Goal: Task Accomplishment & Management: Manage account settings

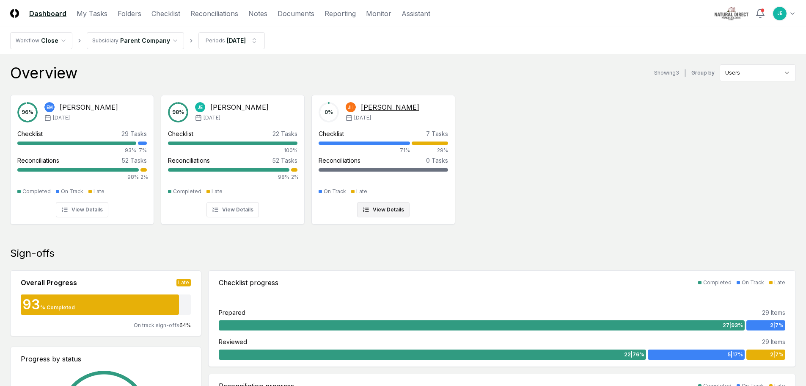
click at [384, 139] on div "Checklist 7 Tasks 71% 29%" at bounding box center [384, 141] width 130 height 25
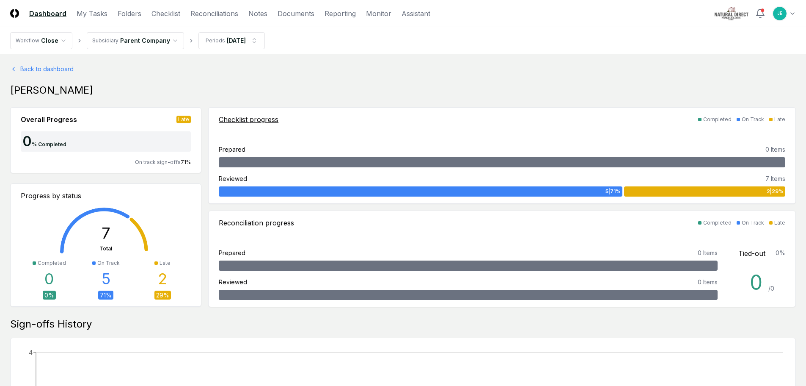
click at [305, 192] on div "5 | 71 %" at bounding box center [420, 191] width 403 height 10
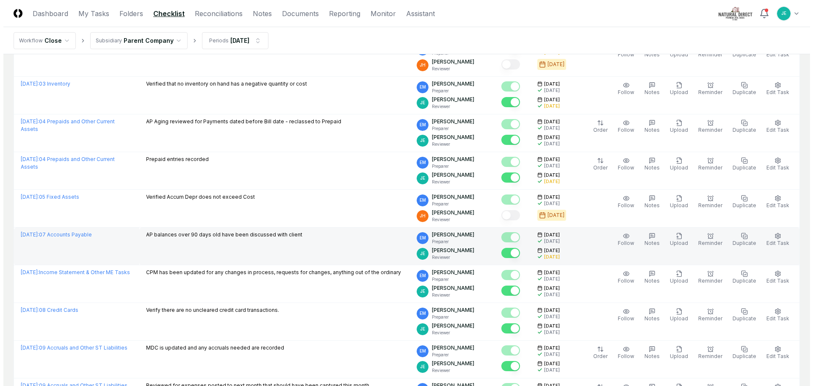
scroll to position [423, 0]
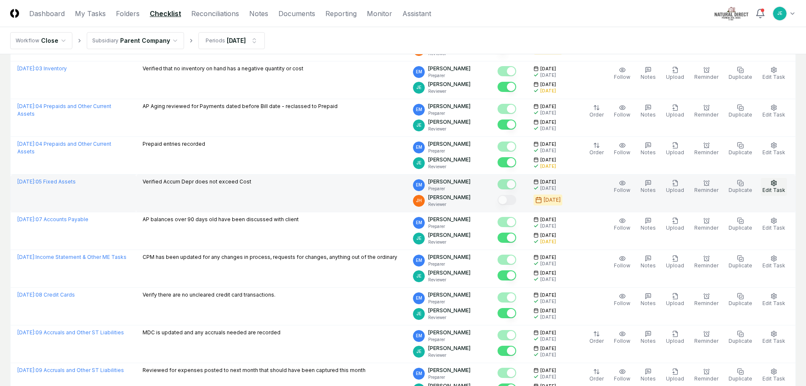
click at [773, 189] on span "Edit Task" at bounding box center [774, 190] width 23 height 6
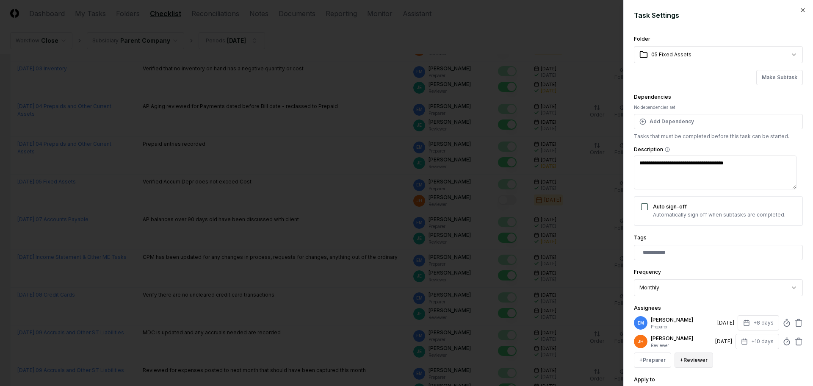
click at [706, 362] on button "+ Reviewer" at bounding box center [693, 359] width 39 height 15
click at [713, 329] on div "[PERSON_NAME]" at bounding box center [713, 326] width 41 height 8
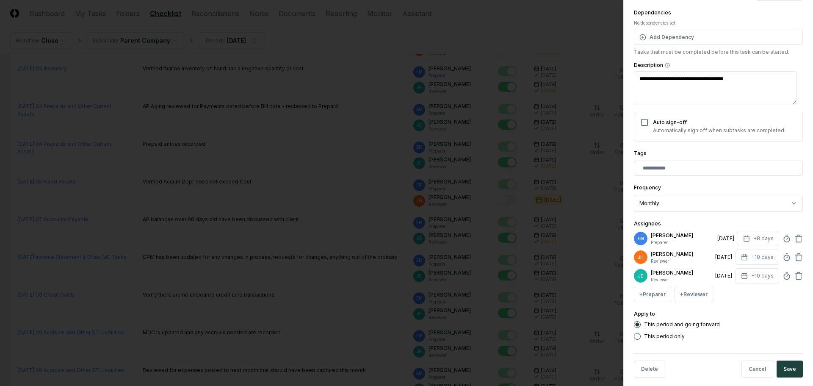
scroll to position [85, 0]
click at [794, 255] on icon at bounding box center [798, 256] width 8 height 8
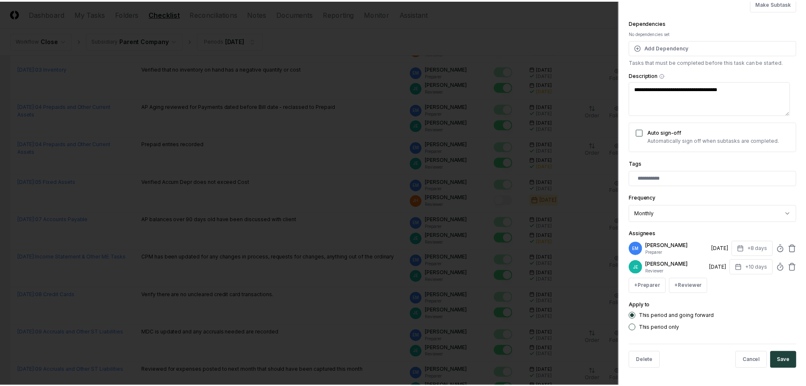
scroll to position [74, 0]
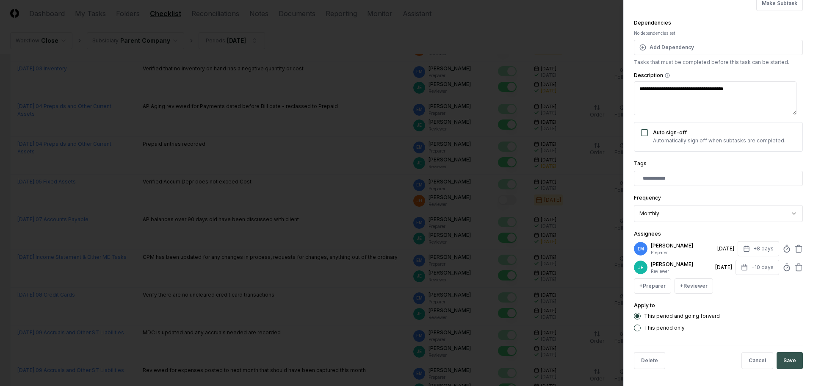
click at [788, 362] on button "Save" at bounding box center [789, 360] width 26 height 17
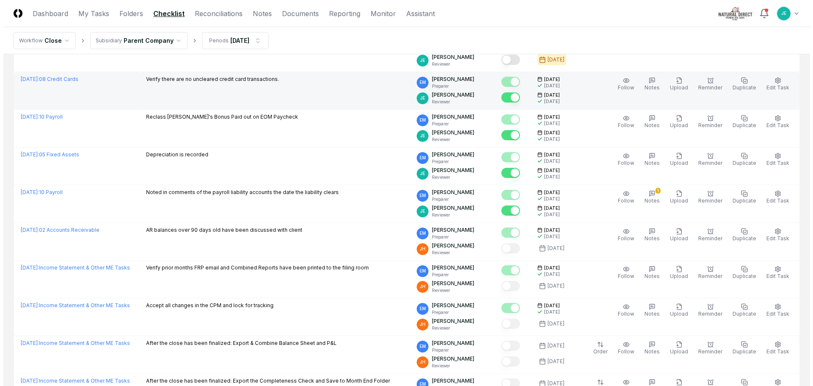
scroll to position [847, 0]
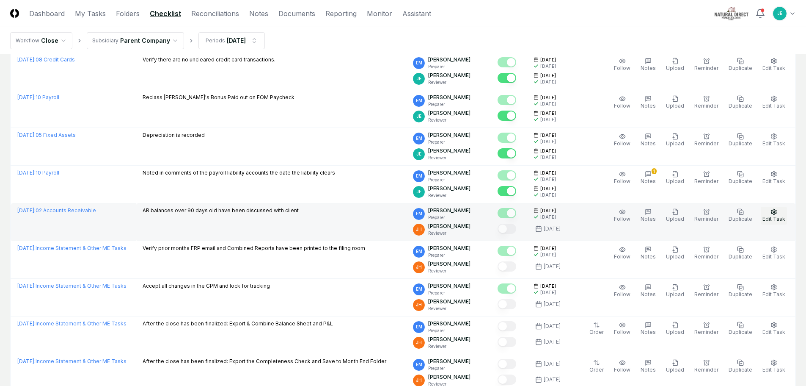
click at [778, 216] on span "Edit Task" at bounding box center [774, 218] width 23 height 6
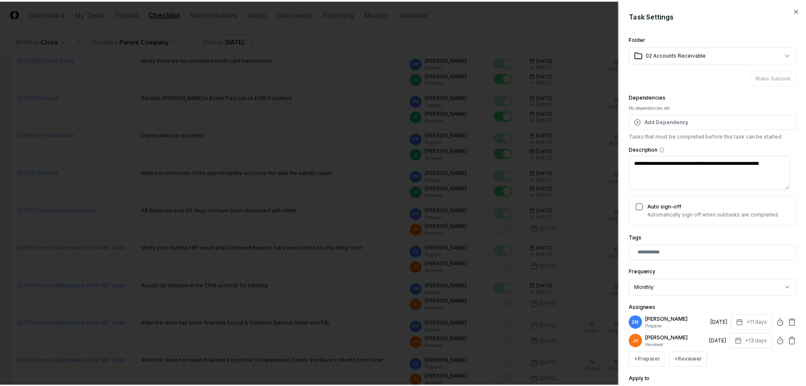
scroll to position [74, 0]
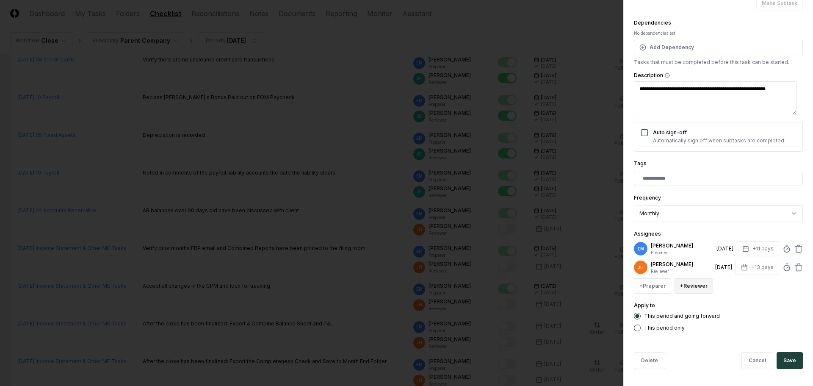
click at [699, 289] on button "+ Reviewer" at bounding box center [693, 285] width 39 height 15
click at [720, 253] on div "[PERSON_NAME]" at bounding box center [713, 252] width 41 height 8
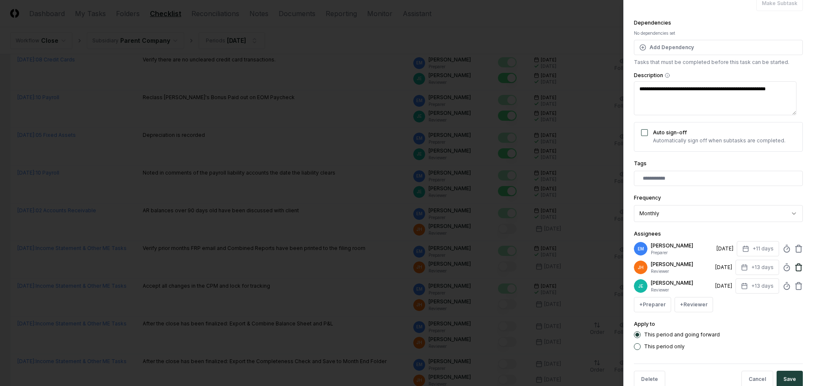
click at [794, 268] on icon at bounding box center [798, 267] width 8 height 8
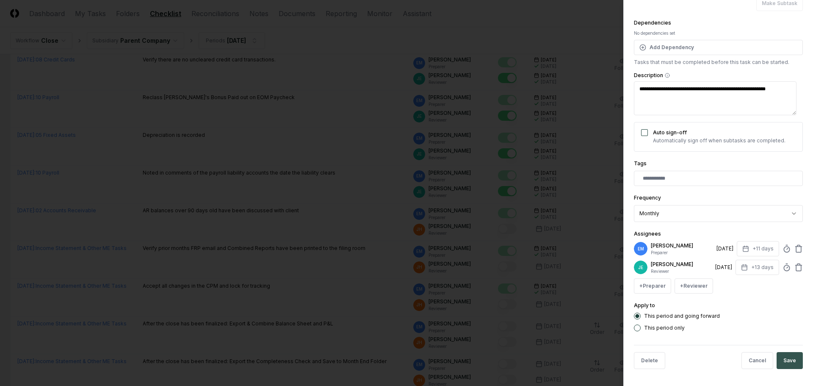
click at [789, 357] on button "Save" at bounding box center [789, 360] width 26 height 17
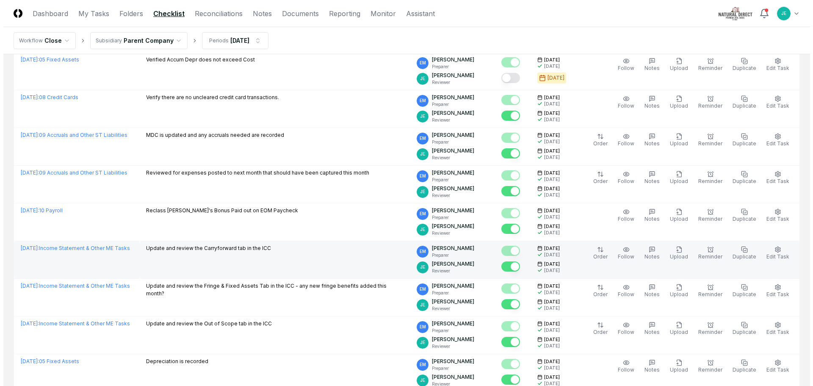
scroll to position [913, 0]
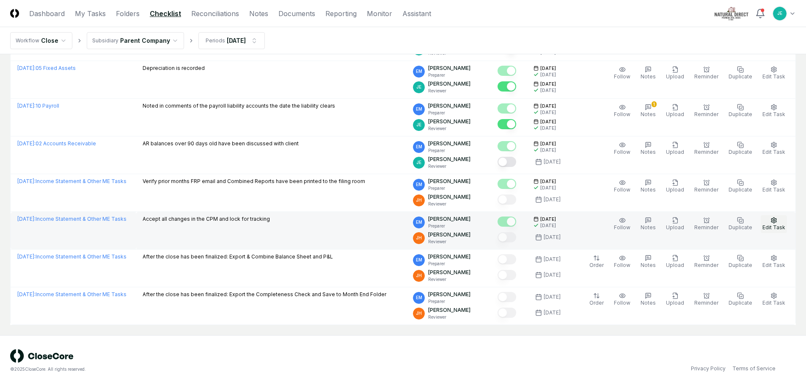
click at [773, 223] on icon "button" at bounding box center [774, 220] width 7 height 7
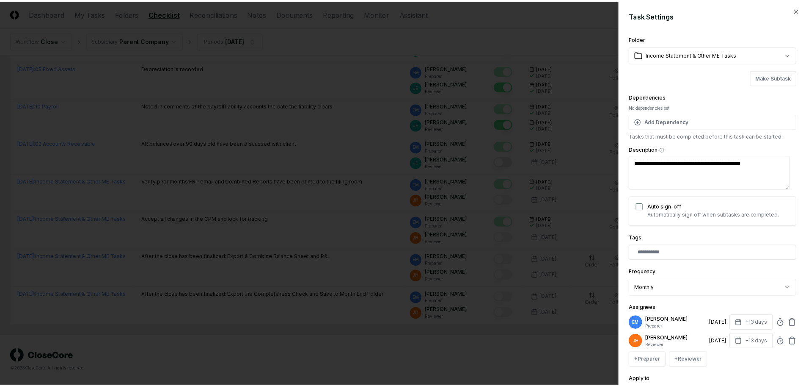
scroll to position [74, 0]
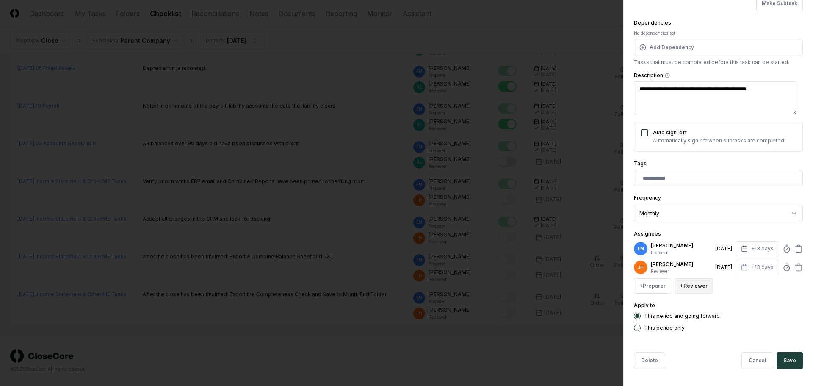
click at [701, 286] on button "+ Reviewer" at bounding box center [693, 285] width 39 height 15
click at [723, 253] on div "[PERSON_NAME]" at bounding box center [713, 252] width 41 height 8
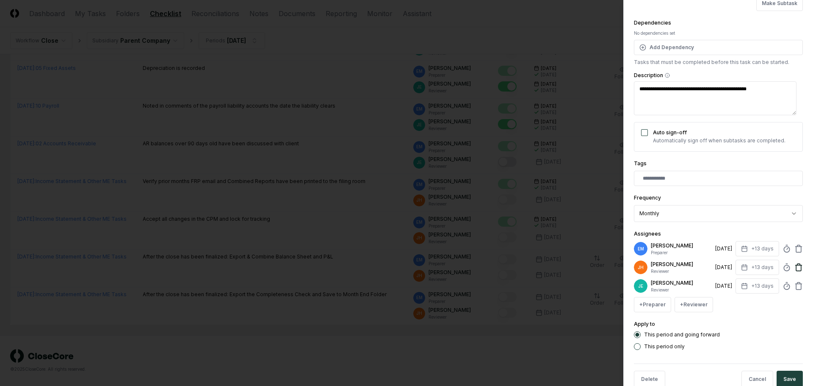
click at [794, 267] on icon at bounding box center [798, 267] width 8 height 8
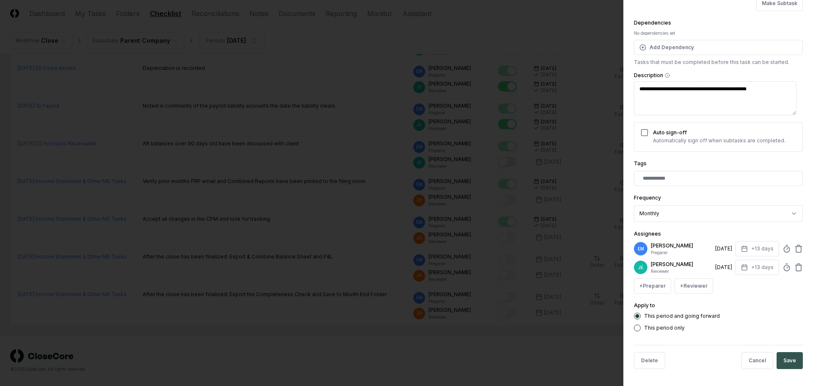
click at [792, 358] on button "Save" at bounding box center [789, 360] width 26 height 17
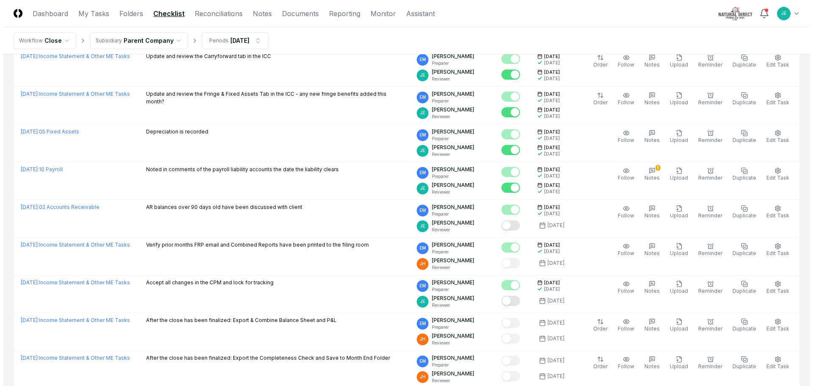
scroll to position [913, 0]
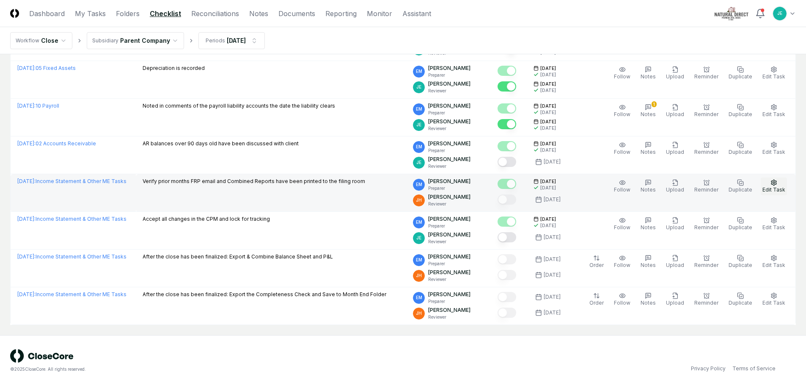
click at [776, 185] on icon "button" at bounding box center [774, 182] width 7 height 7
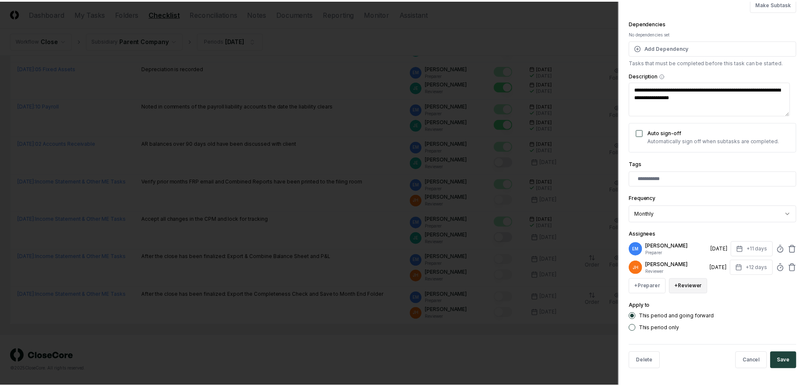
scroll to position [74, 0]
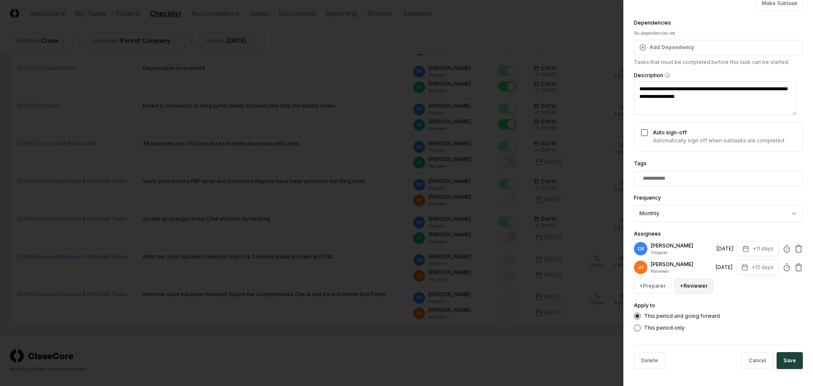
click at [702, 284] on button "+ Reviewer" at bounding box center [693, 285] width 39 height 15
click at [716, 251] on div "[PERSON_NAME]" at bounding box center [713, 252] width 41 height 8
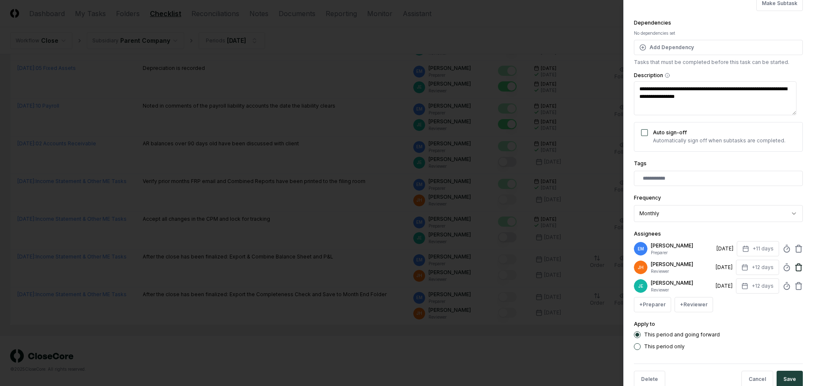
click at [796, 266] on icon at bounding box center [798, 268] width 5 height 6
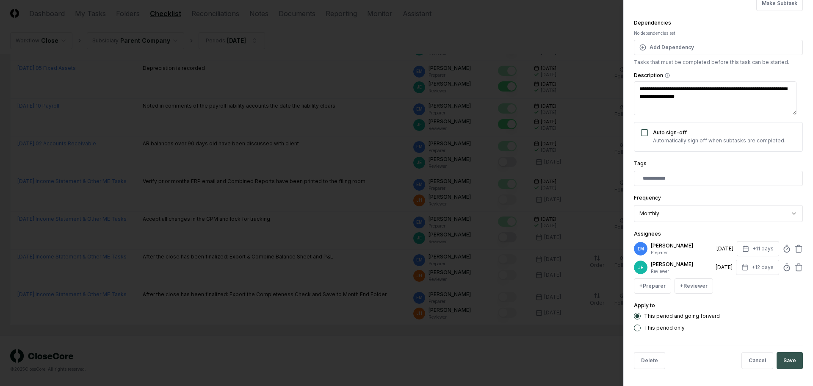
click at [786, 360] on button "Save" at bounding box center [789, 360] width 26 height 17
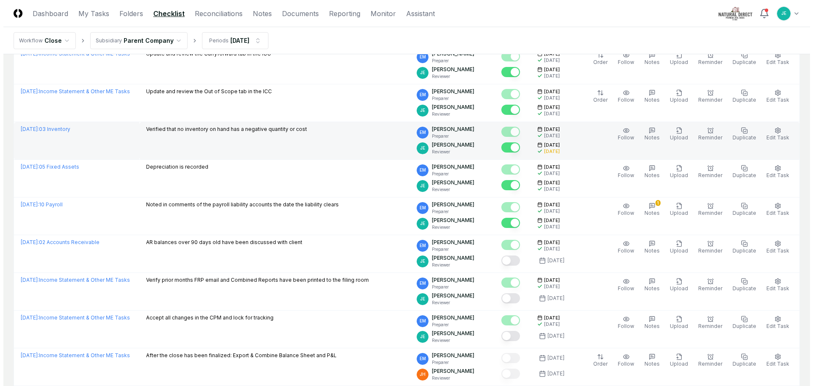
scroll to position [913, 0]
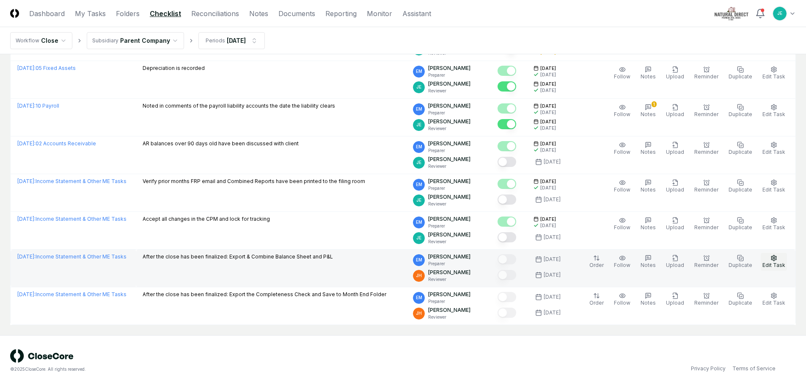
click at [776, 265] on span "Edit Task" at bounding box center [774, 265] width 23 height 6
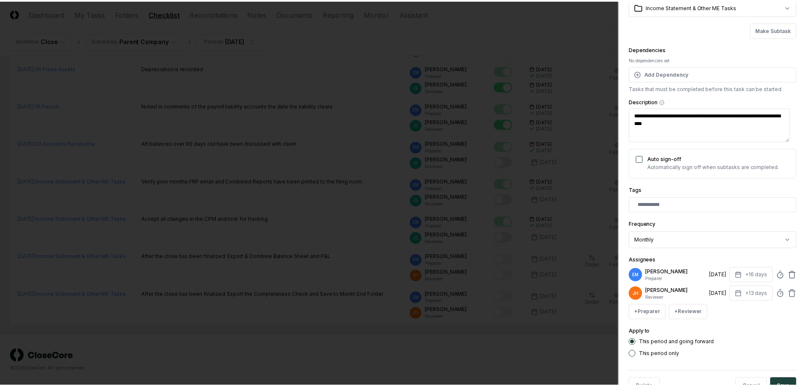
scroll to position [74, 0]
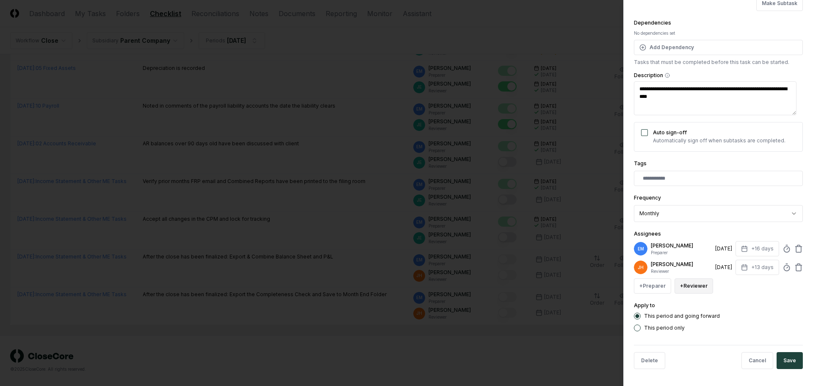
click at [700, 281] on button "+ Reviewer" at bounding box center [693, 285] width 39 height 15
click at [715, 251] on div "[PERSON_NAME]" at bounding box center [713, 252] width 41 height 8
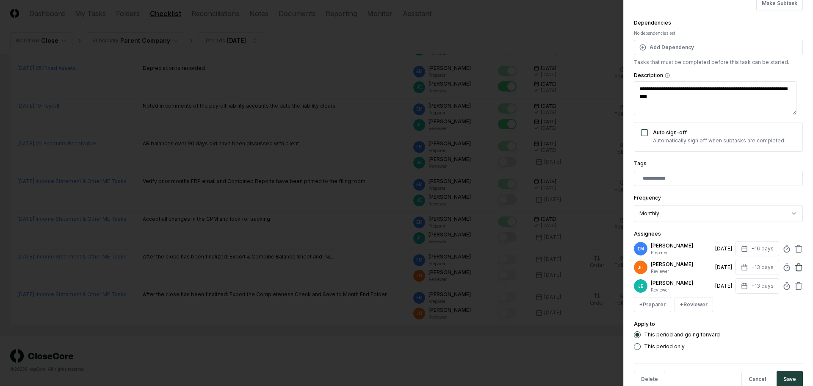
click at [794, 268] on icon at bounding box center [798, 267] width 8 height 8
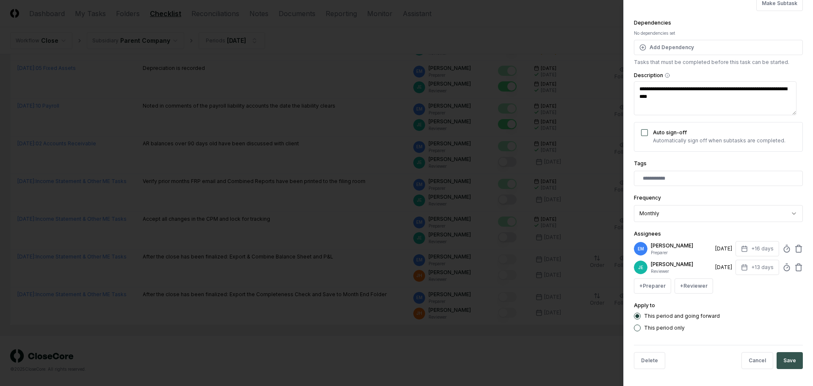
click at [784, 363] on button "Save" at bounding box center [789, 360] width 26 height 17
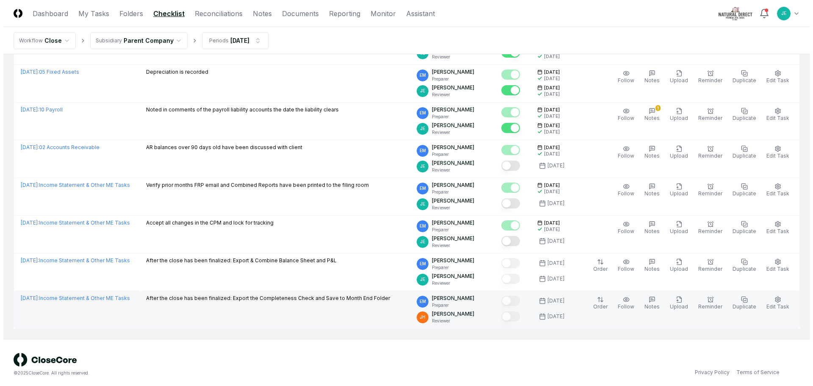
scroll to position [913, 0]
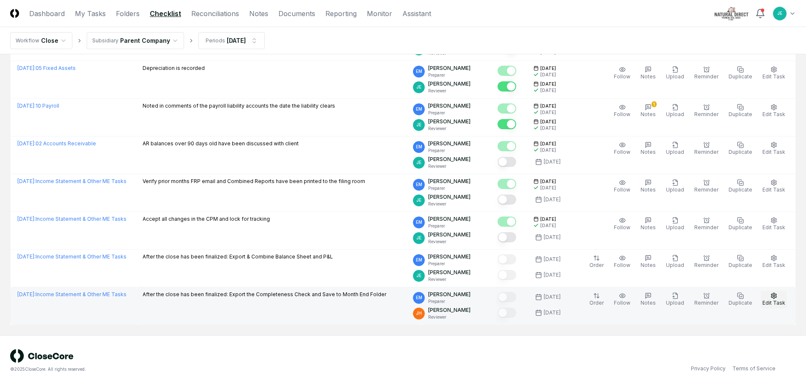
click at [773, 296] on icon "button" at bounding box center [774, 295] width 7 height 7
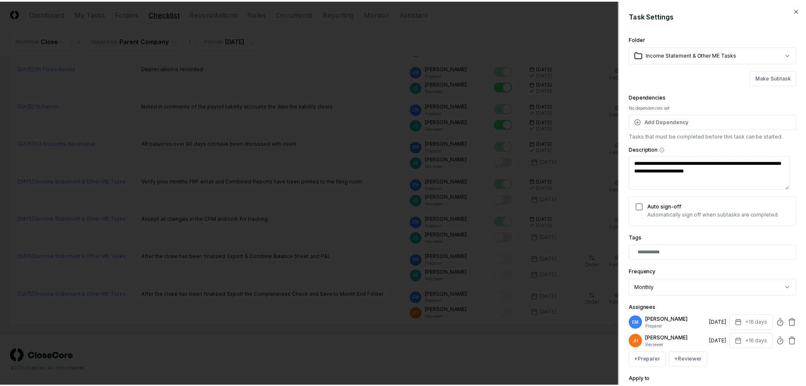
scroll to position [74, 0]
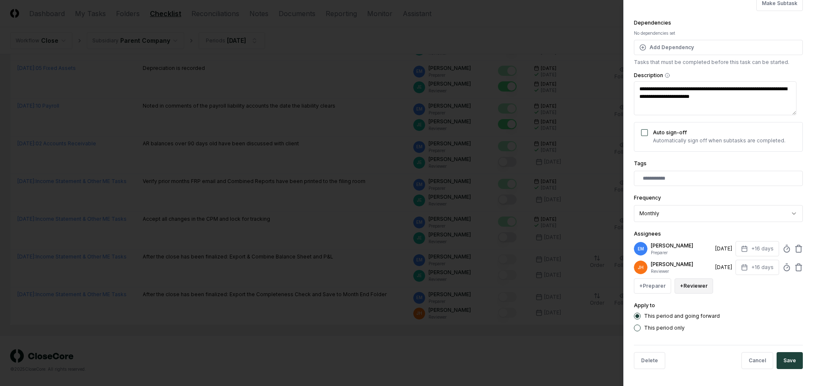
click at [705, 286] on button "+ Reviewer" at bounding box center [693, 285] width 39 height 15
click at [714, 251] on div "[PERSON_NAME]" at bounding box center [713, 252] width 41 height 8
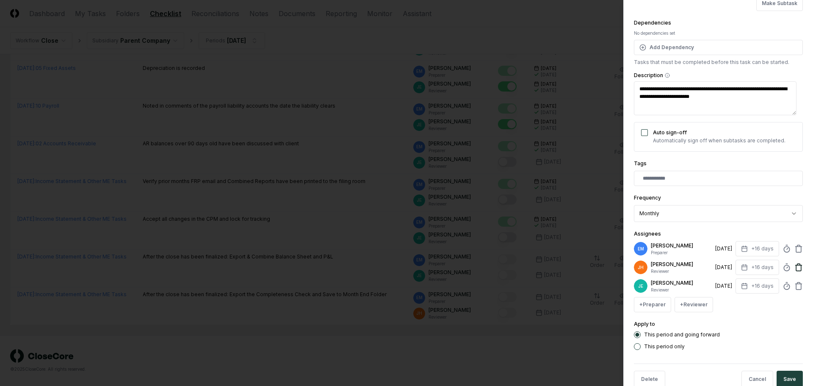
click at [794, 267] on icon at bounding box center [798, 267] width 8 height 8
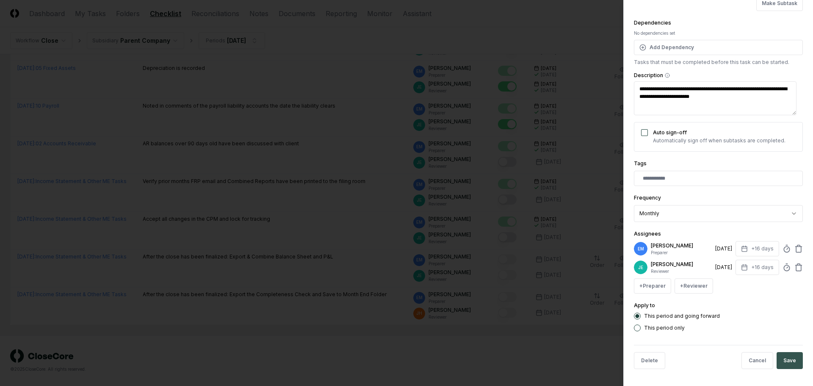
click at [787, 357] on button "Save" at bounding box center [789, 360] width 26 height 17
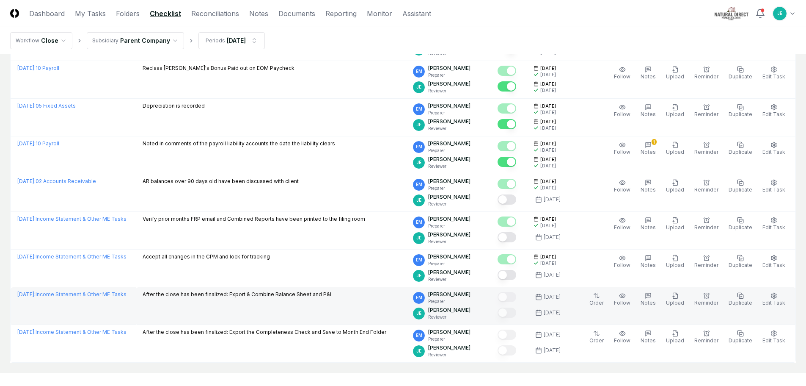
scroll to position [913, 0]
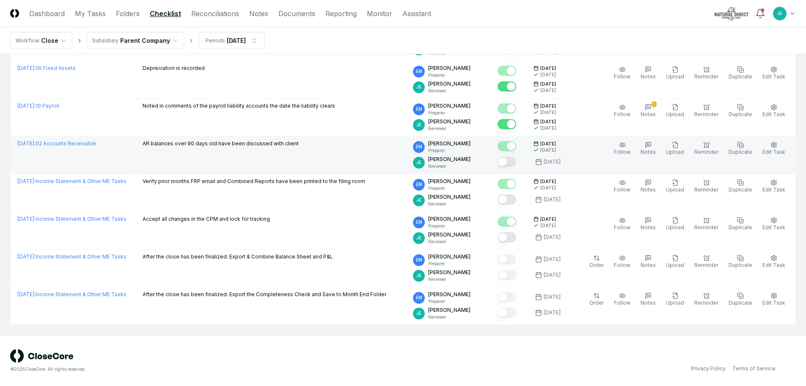
click at [516, 163] on button "Mark complete" at bounding box center [507, 162] width 19 height 10
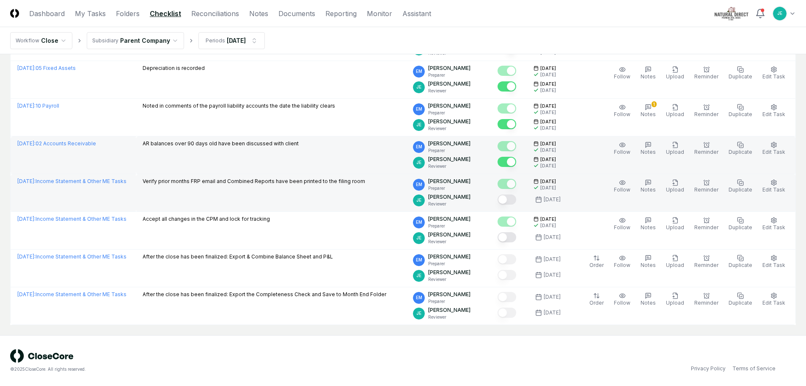
click at [516, 199] on button "Mark complete" at bounding box center [507, 199] width 19 height 10
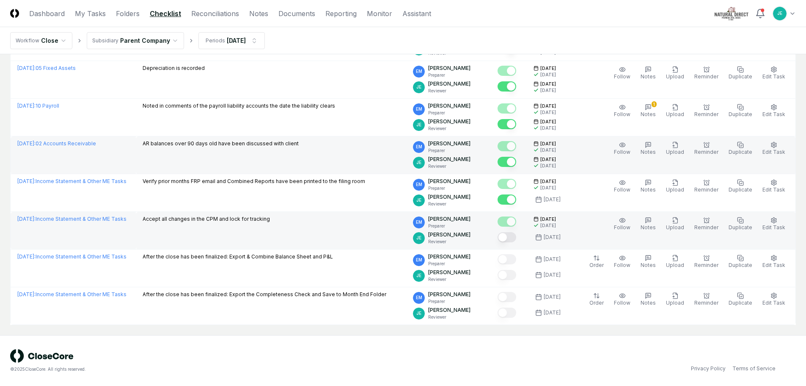
click at [516, 236] on button "Mark complete" at bounding box center [507, 237] width 19 height 10
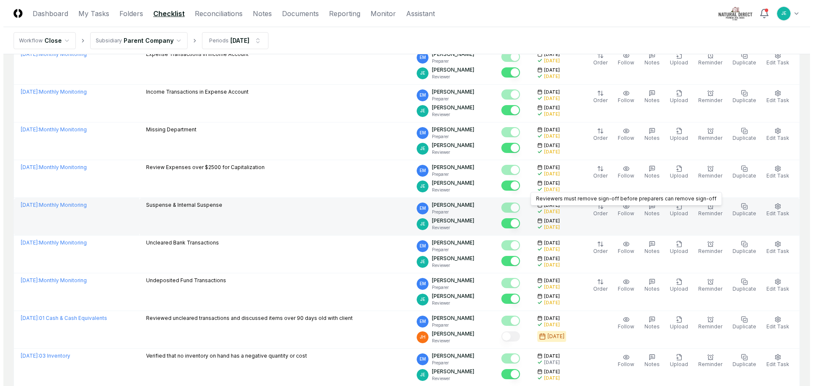
scroll to position [152, 0]
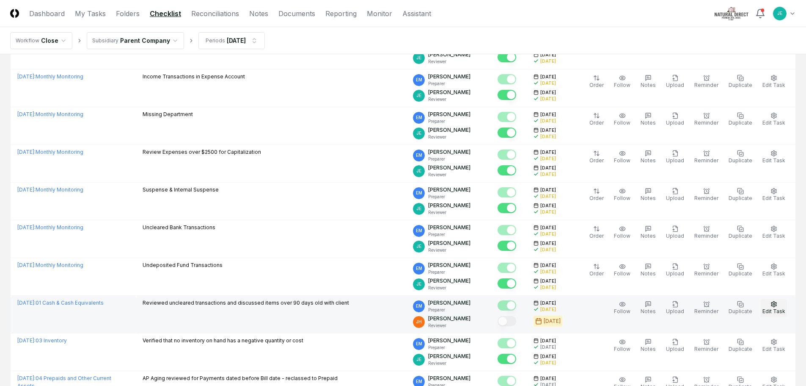
click at [770, 308] on span "Edit Task" at bounding box center [774, 311] width 23 height 6
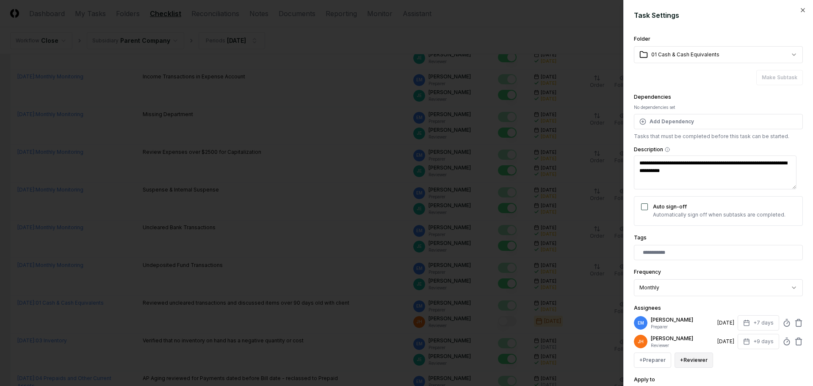
click at [702, 355] on button "+ Reviewer" at bounding box center [693, 359] width 39 height 15
click at [706, 323] on div "[PERSON_NAME]" at bounding box center [713, 326] width 41 height 8
click at [794, 339] on icon at bounding box center [798, 341] width 8 height 8
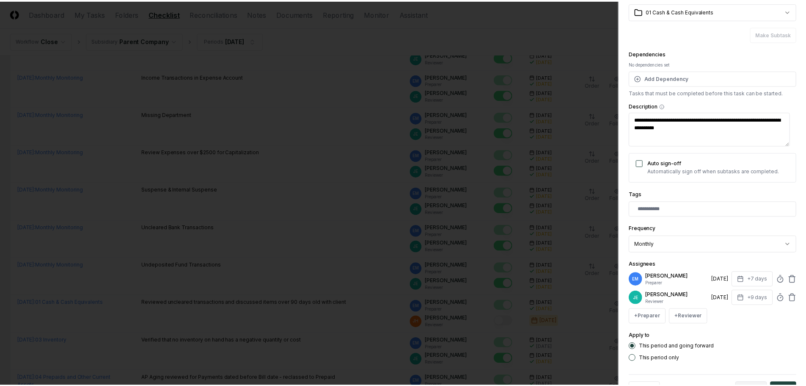
scroll to position [74, 0]
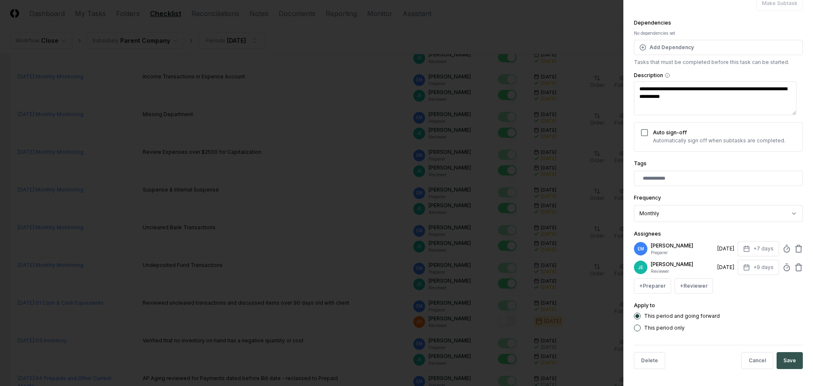
click at [781, 361] on button "Save" at bounding box center [789, 360] width 26 height 17
type textarea "*"
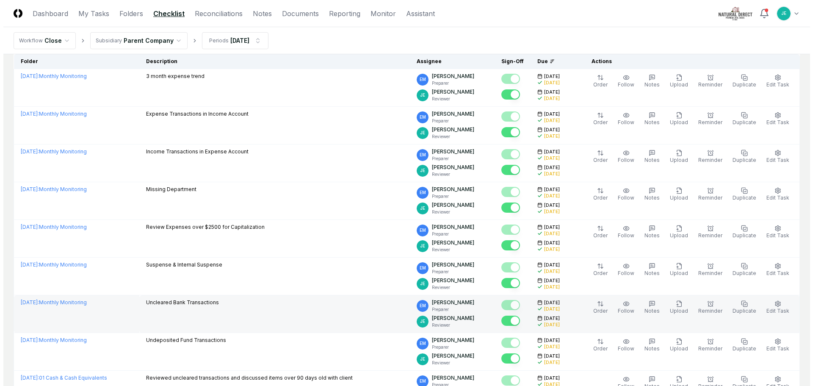
scroll to position [0, 0]
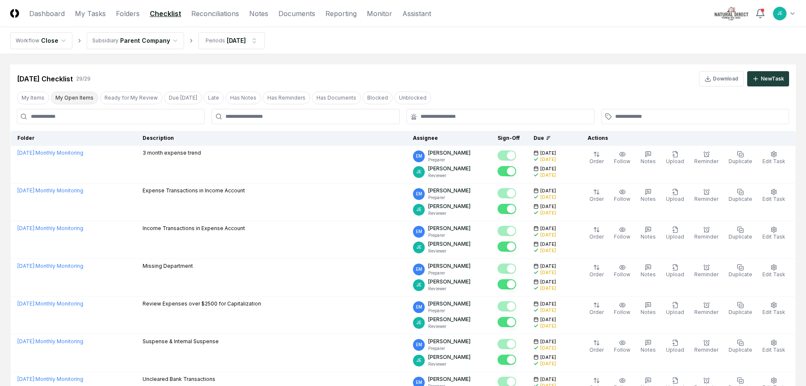
click at [77, 95] on button "My Open Items" at bounding box center [74, 97] width 47 height 13
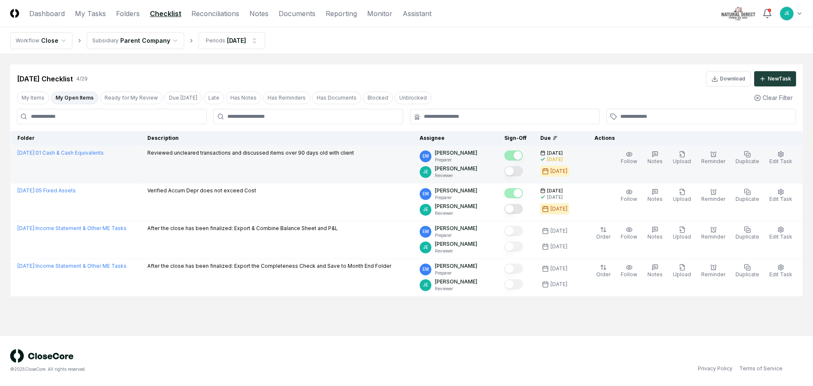
click at [521, 169] on button "Mark complete" at bounding box center [513, 171] width 19 height 10
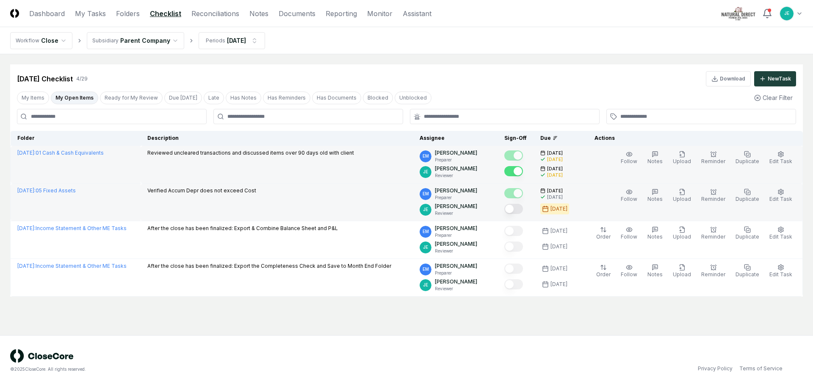
click at [523, 209] on button "Mark complete" at bounding box center [513, 209] width 19 height 10
click at [38, 97] on button "My Items" at bounding box center [33, 97] width 32 height 13
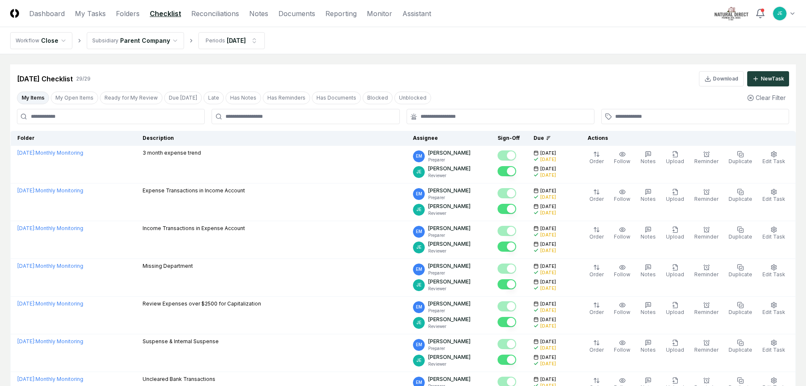
click at [96, 102] on div "My Items My Open Items Ready for My Review Due [DATE] Late Has Notes Has Remind…" at bounding box center [224, 97] width 414 height 13
click at [79, 96] on button "My Open Items" at bounding box center [74, 97] width 47 height 13
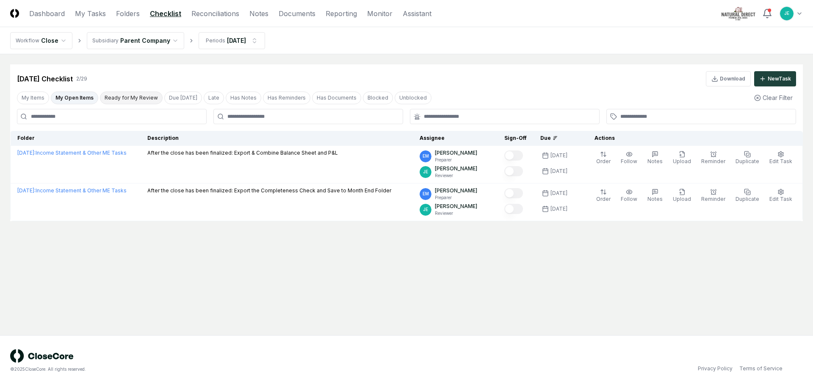
click at [130, 99] on button "Ready for My Review" at bounding box center [131, 97] width 63 height 13
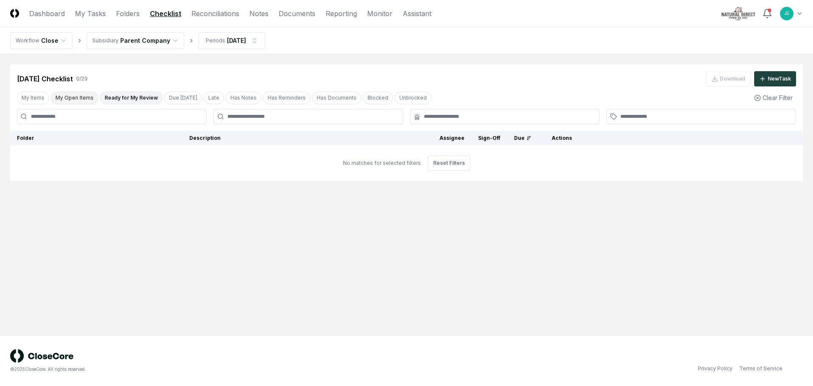
click at [91, 96] on button "My Open Items" at bounding box center [74, 97] width 47 height 13
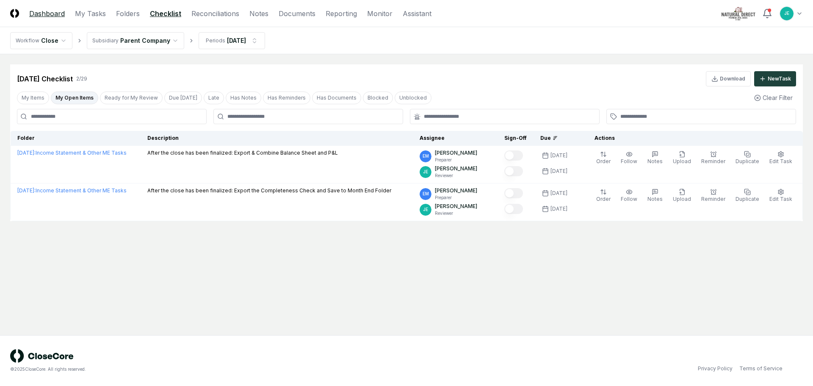
click at [47, 11] on link "Dashboard" at bounding box center [47, 13] width 36 height 10
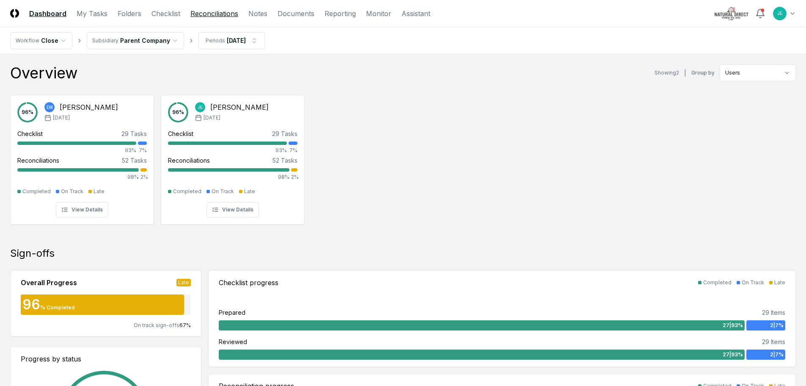
click at [194, 17] on link "Reconciliations" at bounding box center [214, 13] width 48 height 10
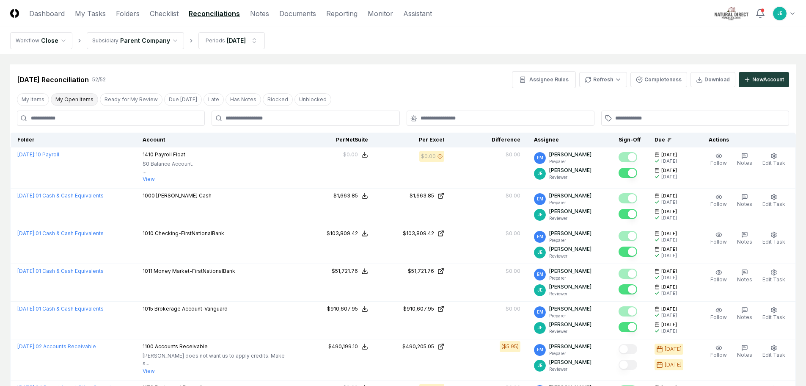
click at [77, 101] on button "My Open Items" at bounding box center [74, 99] width 47 height 13
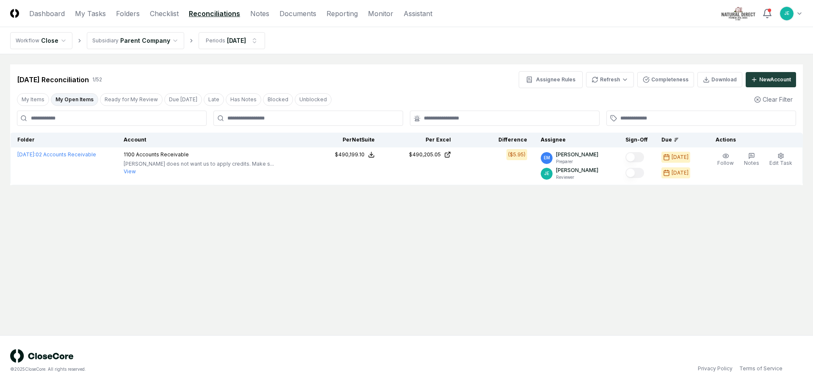
click at [416, 225] on main "Cancel Reassign [DATE] Reconciliation 1 / 52 Assignee Rules Refresh Completenes…" at bounding box center [406, 194] width 813 height 281
